Goal: Task Accomplishment & Management: Manage account settings

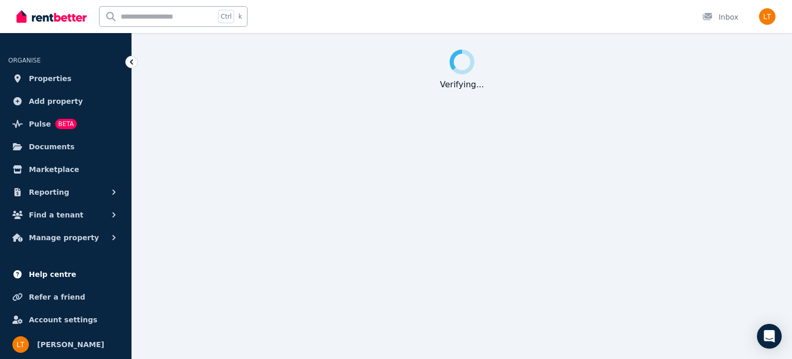
click at [68, 273] on link "Help centre" at bounding box center [65, 274] width 115 height 21
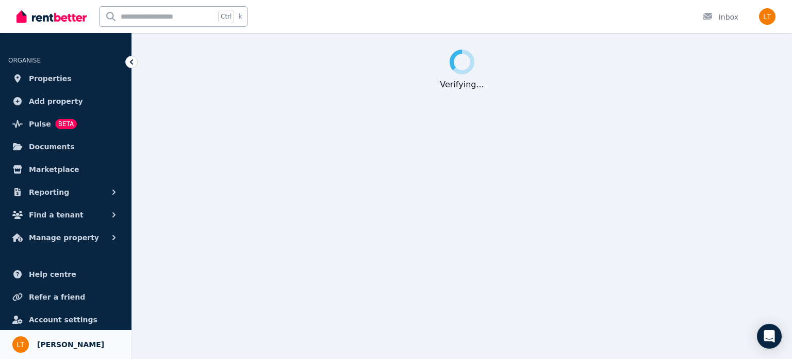
click at [60, 343] on span "[PERSON_NAME]" at bounding box center [70, 344] width 67 height 12
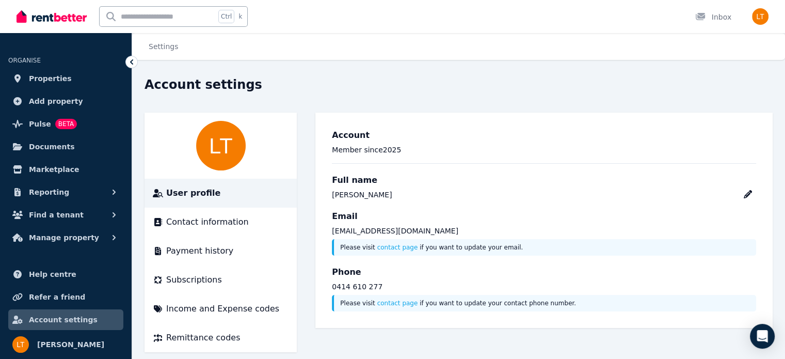
click at [60, 319] on span "Account settings" at bounding box center [63, 319] width 69 height 12
click at [59, 80] on span "Properties" at bounding box center [50, 78] width 43 height 12
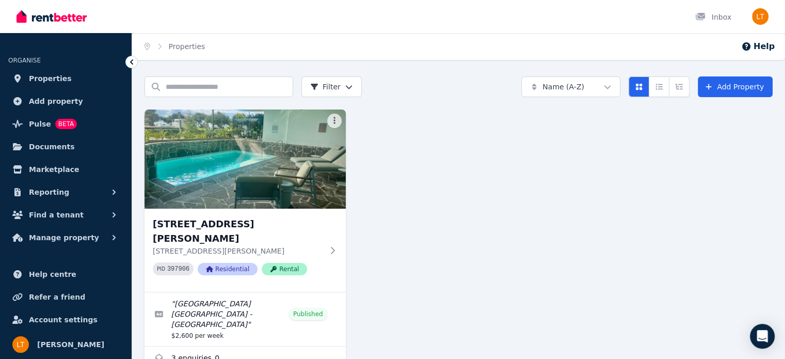
scroll to position [6, 0]
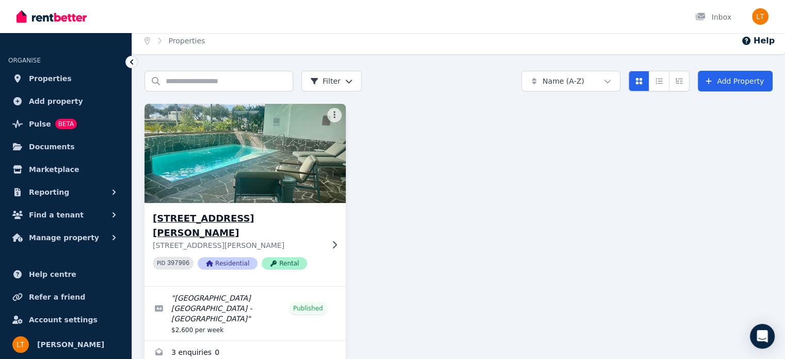
click at [281, 146] on img at bounding box center [244, 153] width 211 height 104
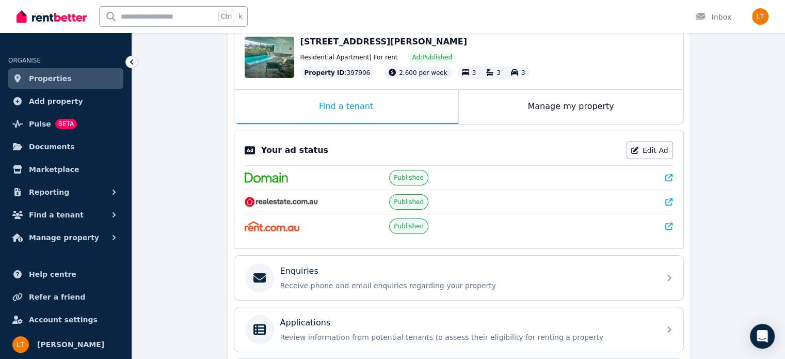
scroll to position [116, 0]
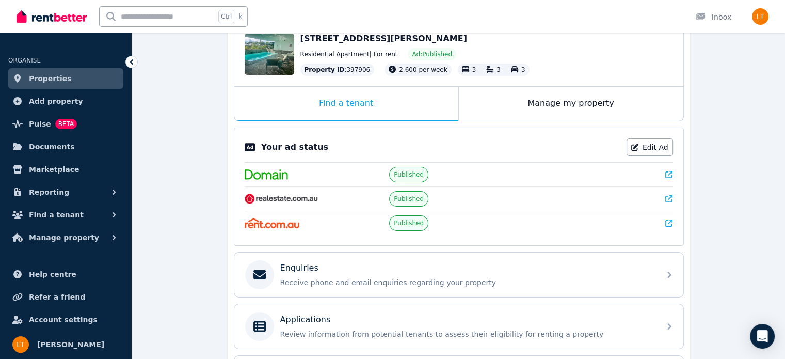
click at [671, 198] on icon at bounding box center [668, 198] width 7 height 7
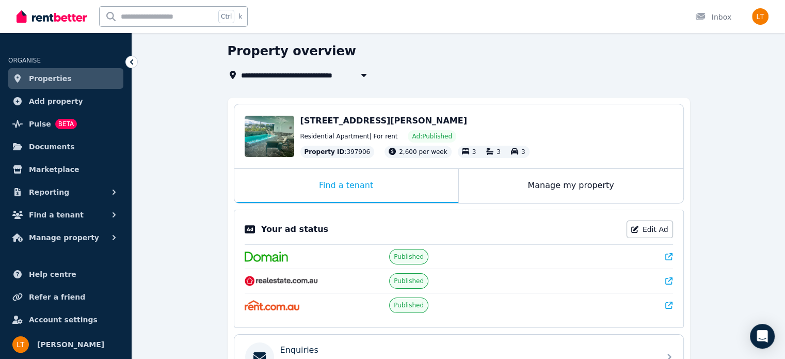
scroll to position [33, 0]
click at [543, 186] on div "Manage my property" at bounding box center [571, 186] width 224 height 34
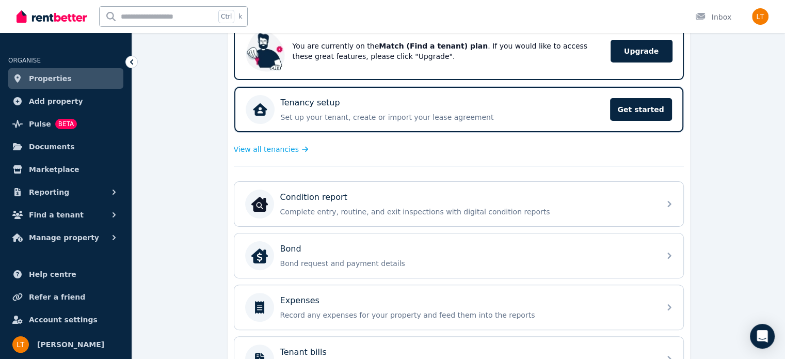
scroll to position [223, 0]
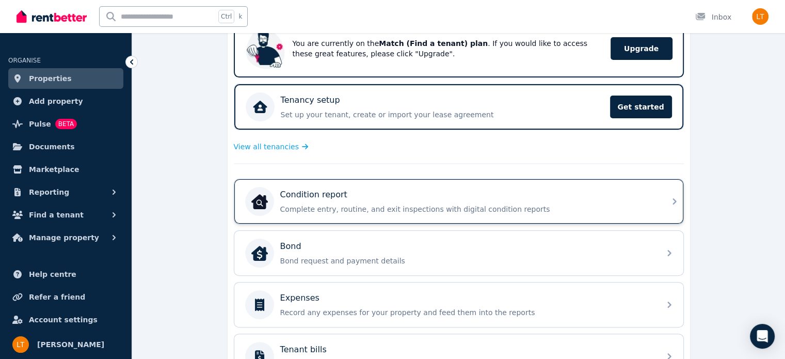
click at [670, 199] on icon at bounding box center [674, 201] width 12 height 12
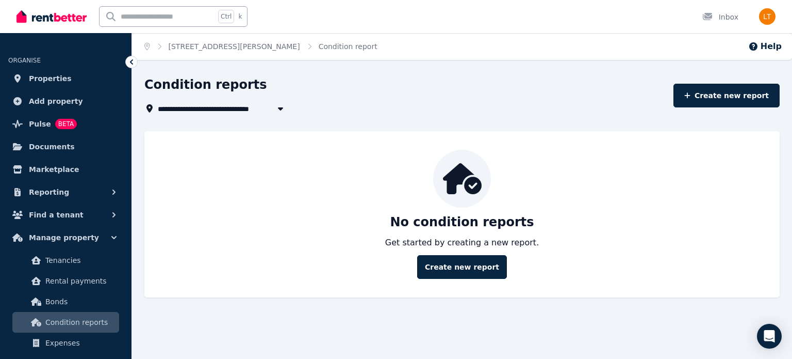
click at [134, 63] on icon at bounding box center [131, 62] width 10 height 10
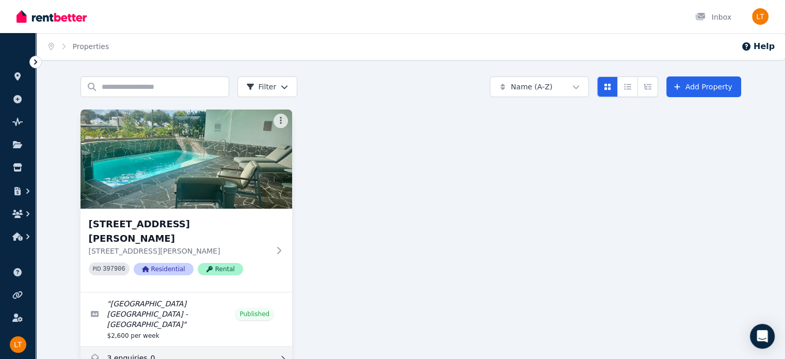
click at [95, 346] on link "Enquiries for Unit 603/4 Musgrave St, Coolangatta" at bounding box center [186, 358] width 212 height 25
